Goal: Answer question/provide support

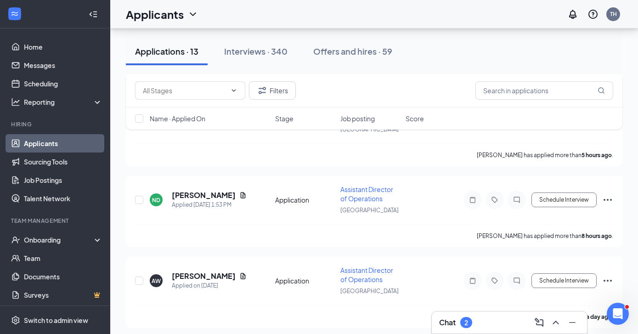
scroll to position [120, 0]
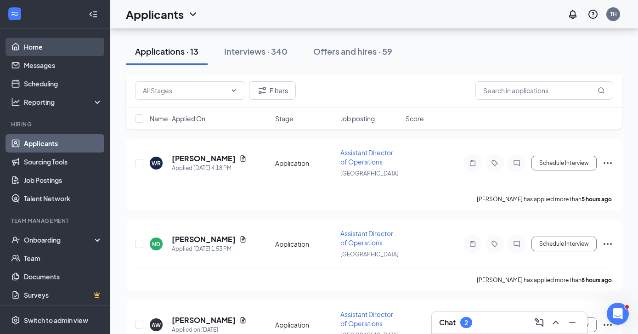
click at [30, 41] on link "Home" at bounding box center [63, 47] width 79 height 18
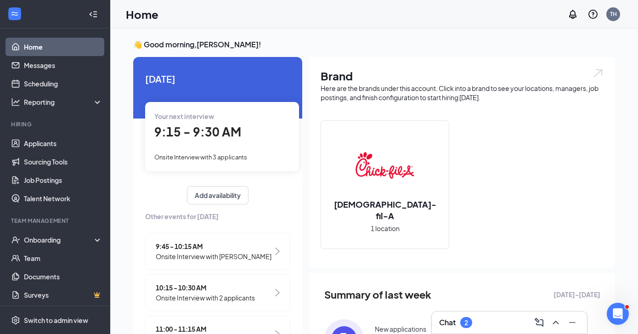
click at [477, 321] on div "Chat 2" at bounding box center [509, 322] width 141 height 15
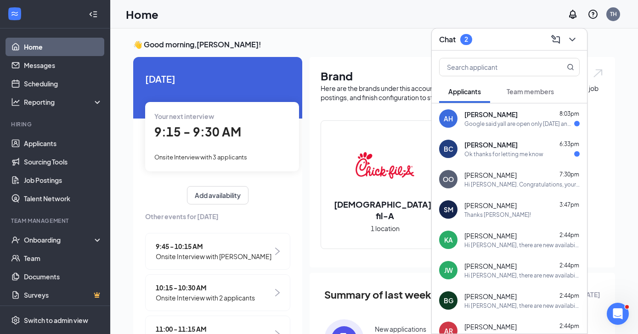
click at [489, 123] on div "Google said yall are open only [DATE] and Wednesdays is that correct??" at bounding box center [519, 124] width 110 height 8
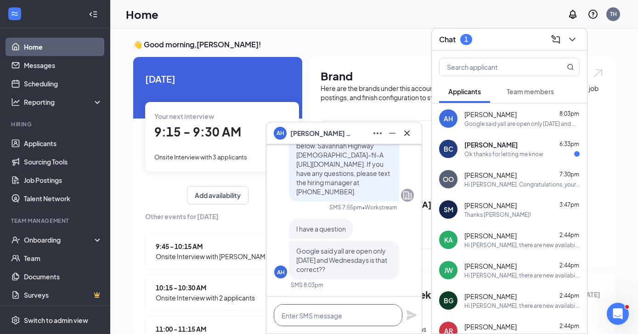
click at [348, 310] on textarea at bounding box center [338, 315] width 129 height 22
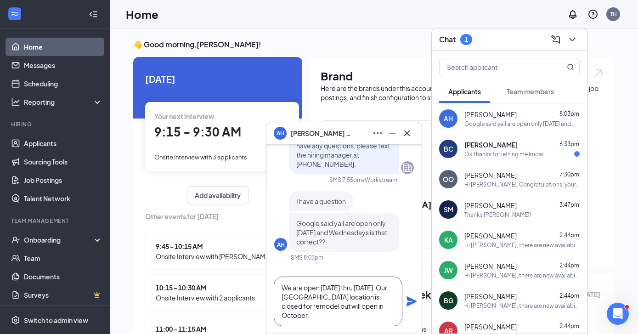
type textarea "We are open [DATE] thru [DATE]. Our [GEOGRAPHIC_DATA] location is closed for re…"
click at [412, 301] on icon "Plane" at bounding box center [411, 301] width 11 height 11
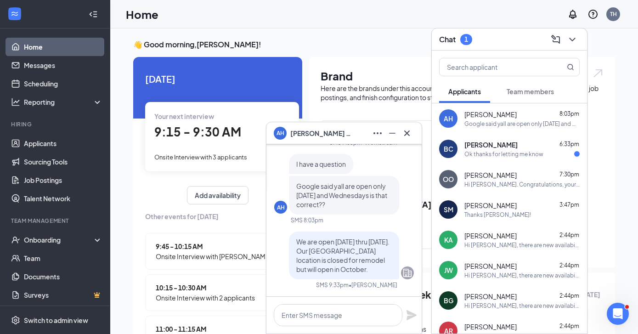
scroll to position [0, 0]
click at [464, 146] on div "BC [PERSON_NAME] 6:33pm Ok thanks for letting me know" at bounding box center [509, 149] width 155 height 30
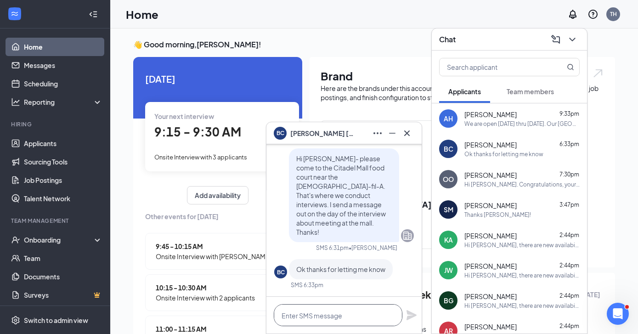
click at [343, 318] on textarea at bounding box center [338, 315] width 129 height 22
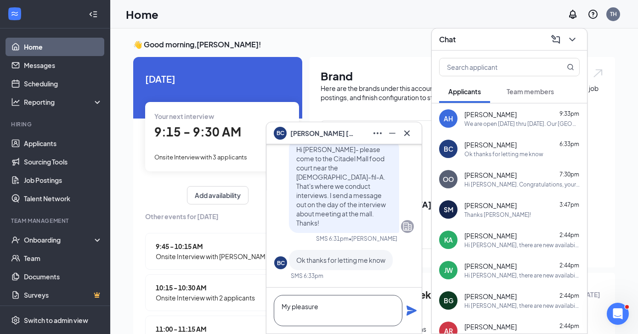
scroll to position [0, 0]
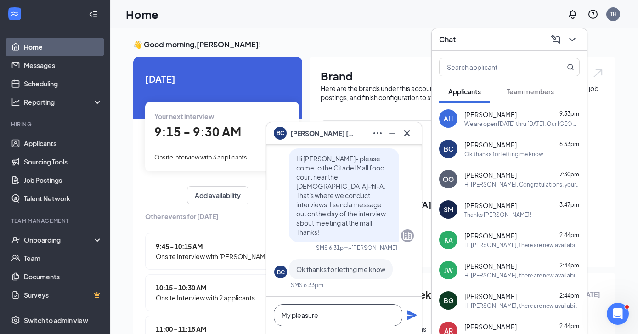
type textarea "My pleasure"
click at [412, 318] on icon "Plane" at bounding box center [411, 315] width 10 height 10
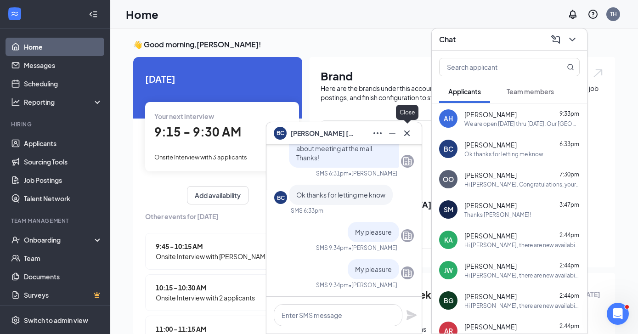
click at [408, 130] on icon "Cross" at bounding box center [406, 133] width 11 height 11
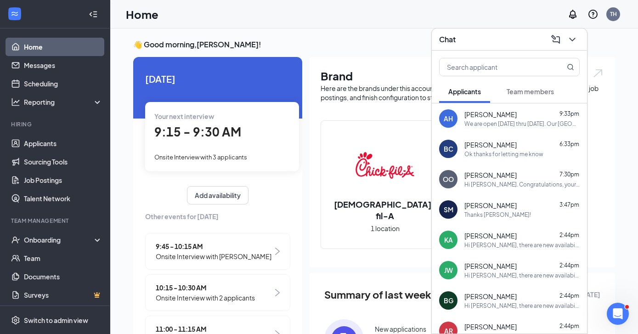
click at [516, 92] on span "Team members" at bounding box center [530, 91] width 47 height 8
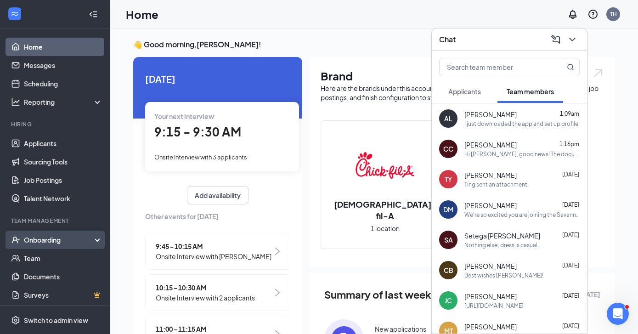
click at [45, 240] on div "Onboarding" at bounding box center [59, 239] width 71 height 9
click at [43, 259] on link "Overview" at bounding box center [63, 258] width 79 height 18
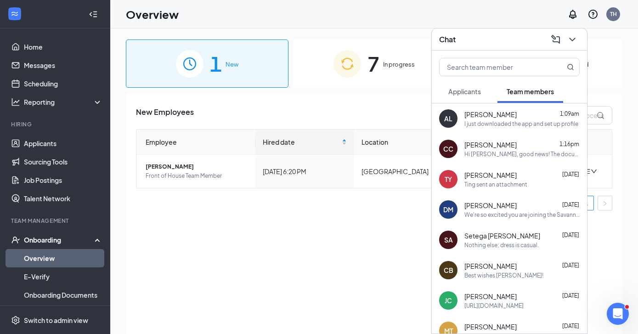
click at [360, 70] on img at bounding box center [347, 64] width 28 height 28
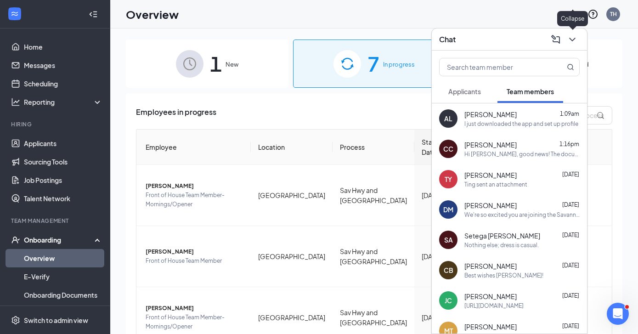
click at [570, 41] on icon "ChevronDown" at bounding box center [572, 39] width 11 height 11
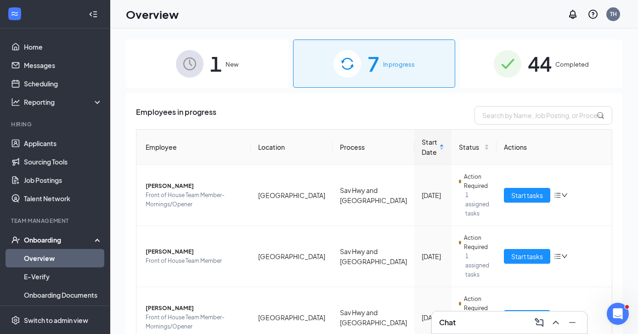
click at [559, 68] on span "Completed" at bounding box center [572, 64] width 34 height 9
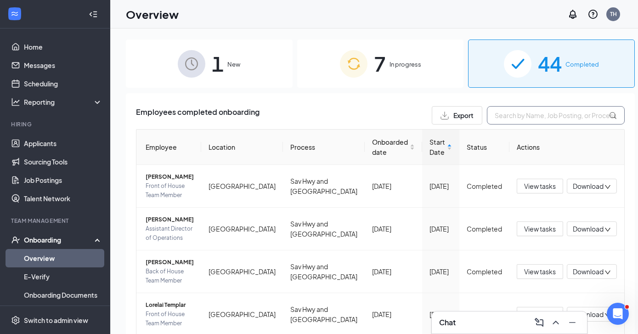
click at [513, 114] on input "text" at bounding box center [556, 115] width 138 height 18
type input "[PERSON_NAME]"
